Goal: Find specific page/section: Find specific page/section

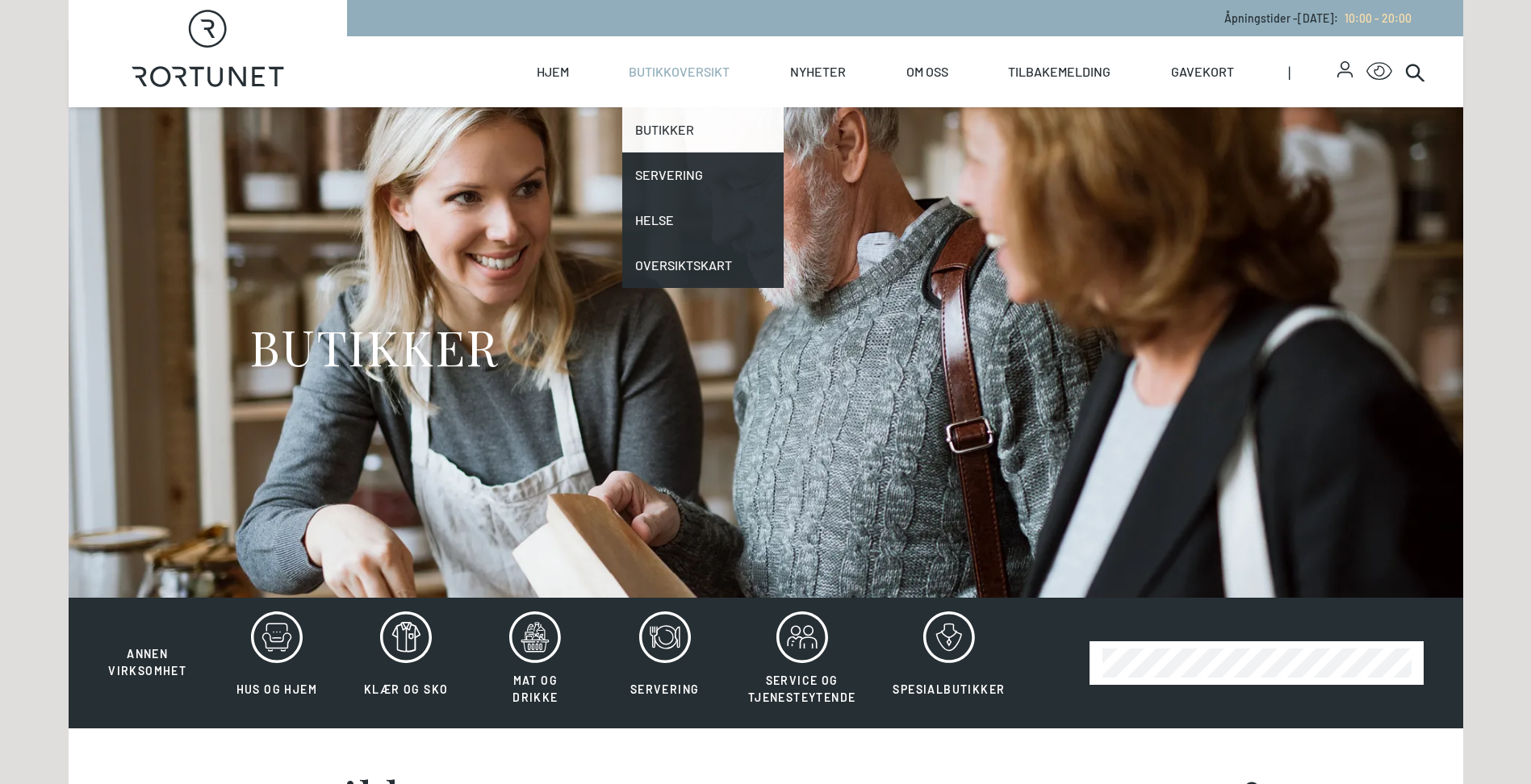
click at [682, 119] on link "Butikker" at bounding box center [703, 130] width 162 height 45
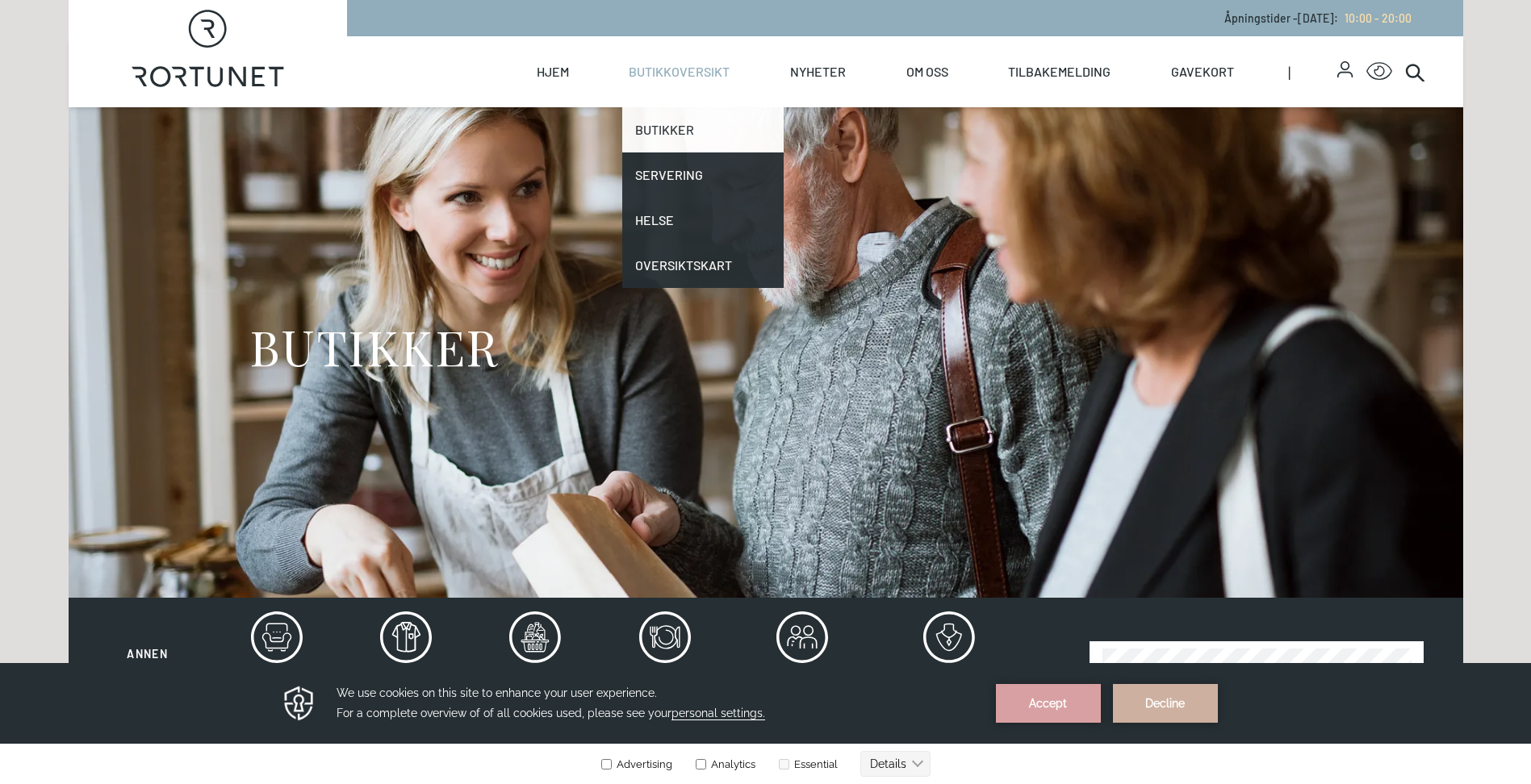
click at [671, 140] on link "Butikker" at bounding box center [703, 130] width 162 height 45
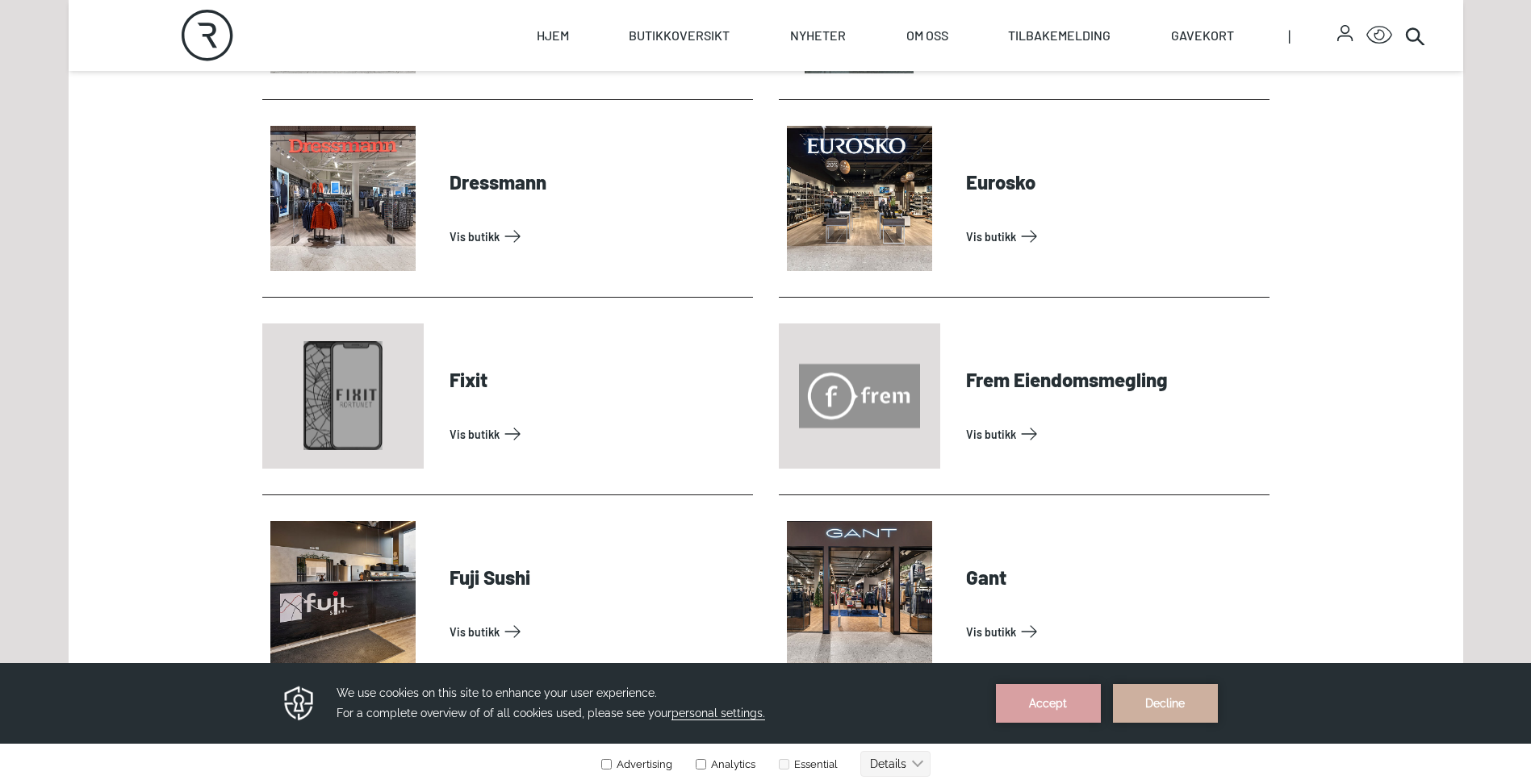
scroll to position [1210, 0]
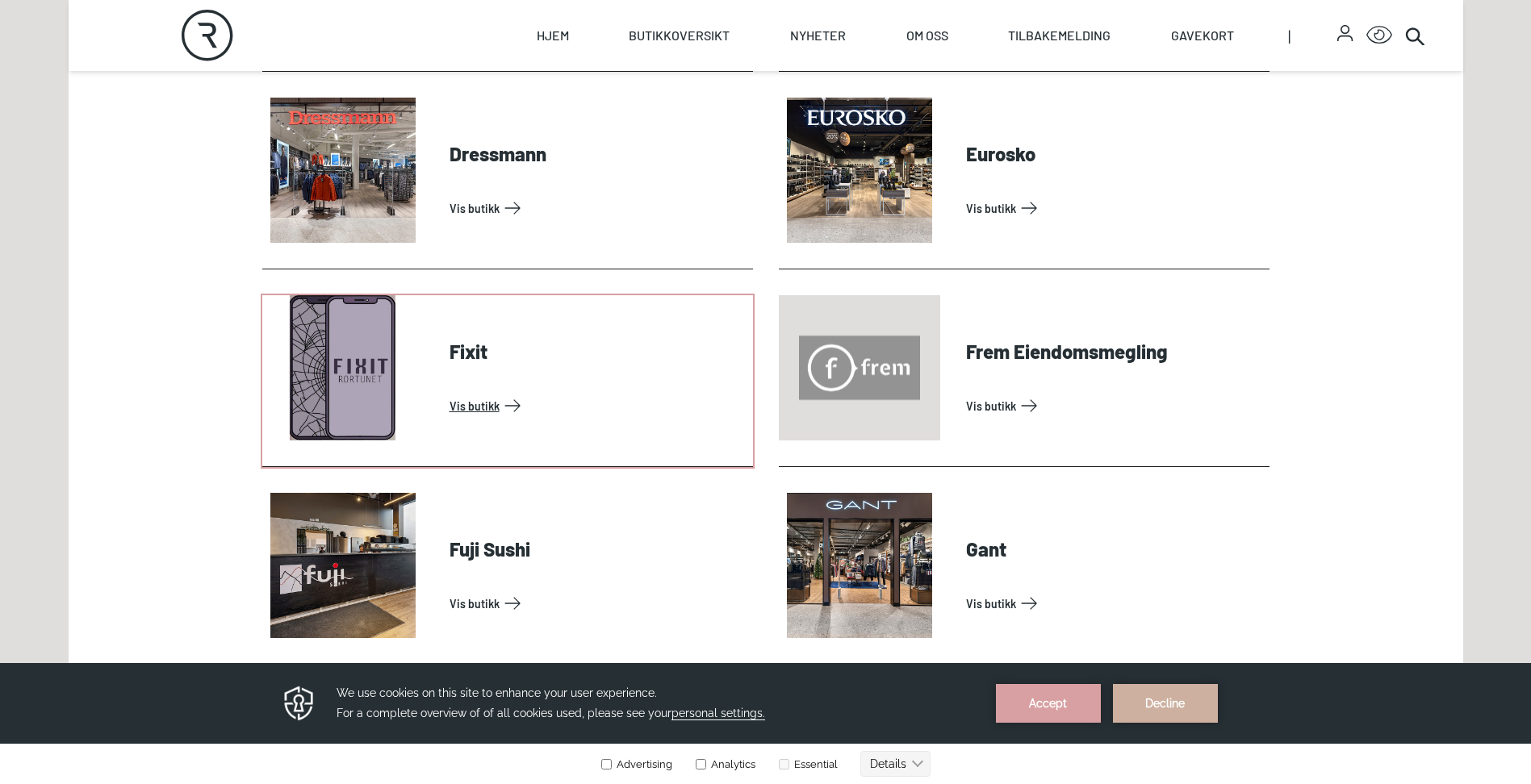
click at [482, 405] on link "Vis butikk" at bounding box center [598, 405] width 297 height 26
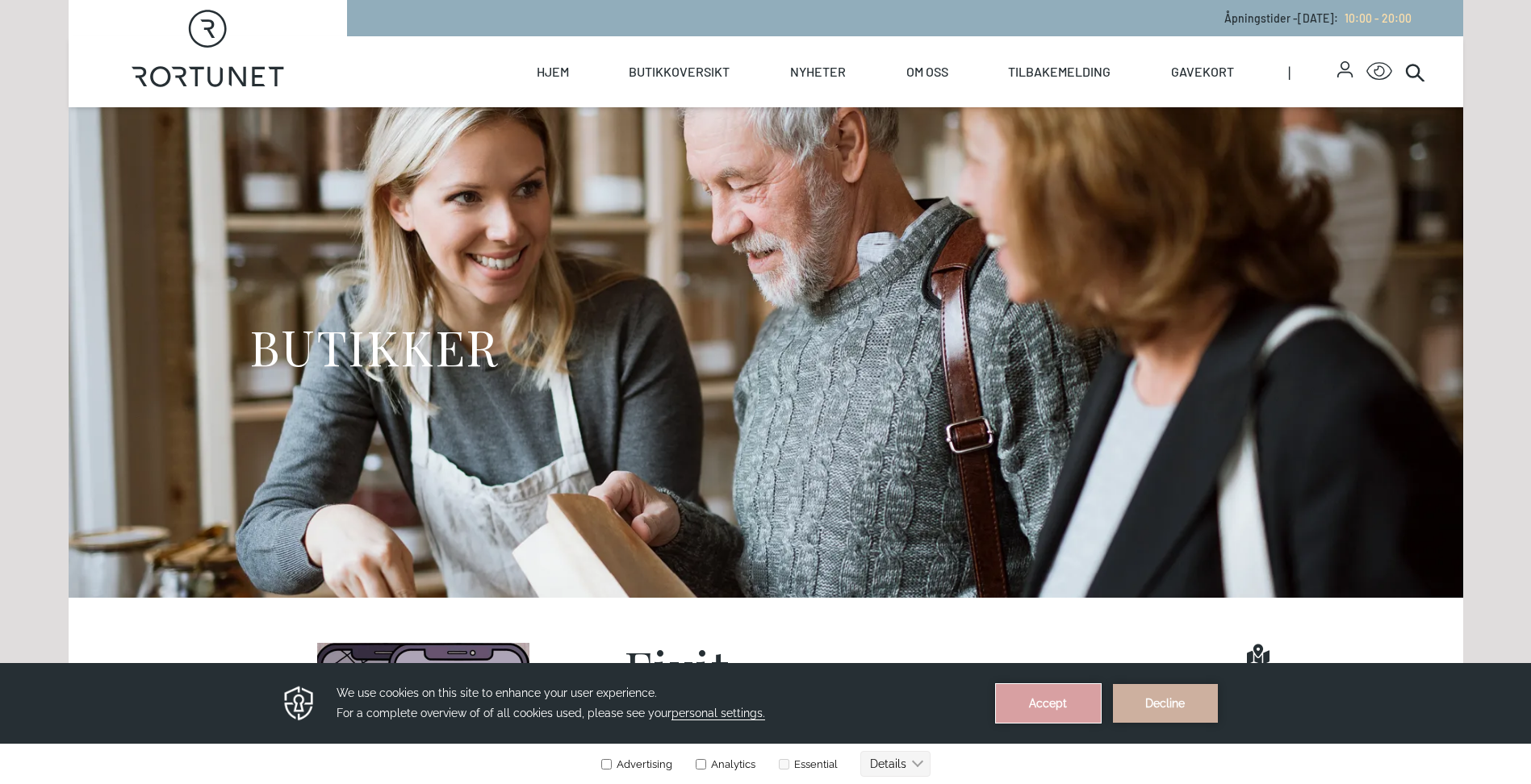
click at [1046, 702] on button "Accept" at bounding box center [1048, 703] width 105 height 39
